Goal: Information Seeking & Learning: Learn about a topic

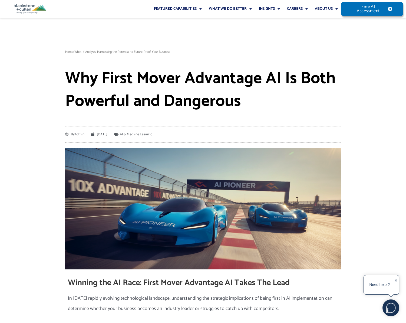
click at [25, 8] on img at bounding box center [30, 8] width 32 height 9
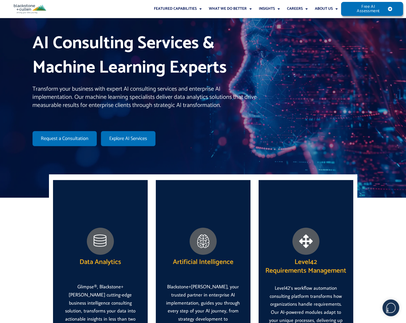
scroll to position [81, 0]
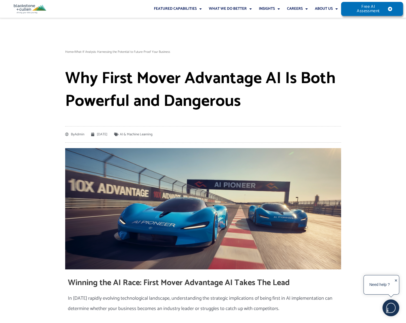
click at [248, 52] on p "Home » What-If Analysis: Harnessing the Potential to Future-Proof Your Business" at bounding box center [203, 52] width 276 height 8
